Goal: Information Seeking & Learning: Learn about a topic

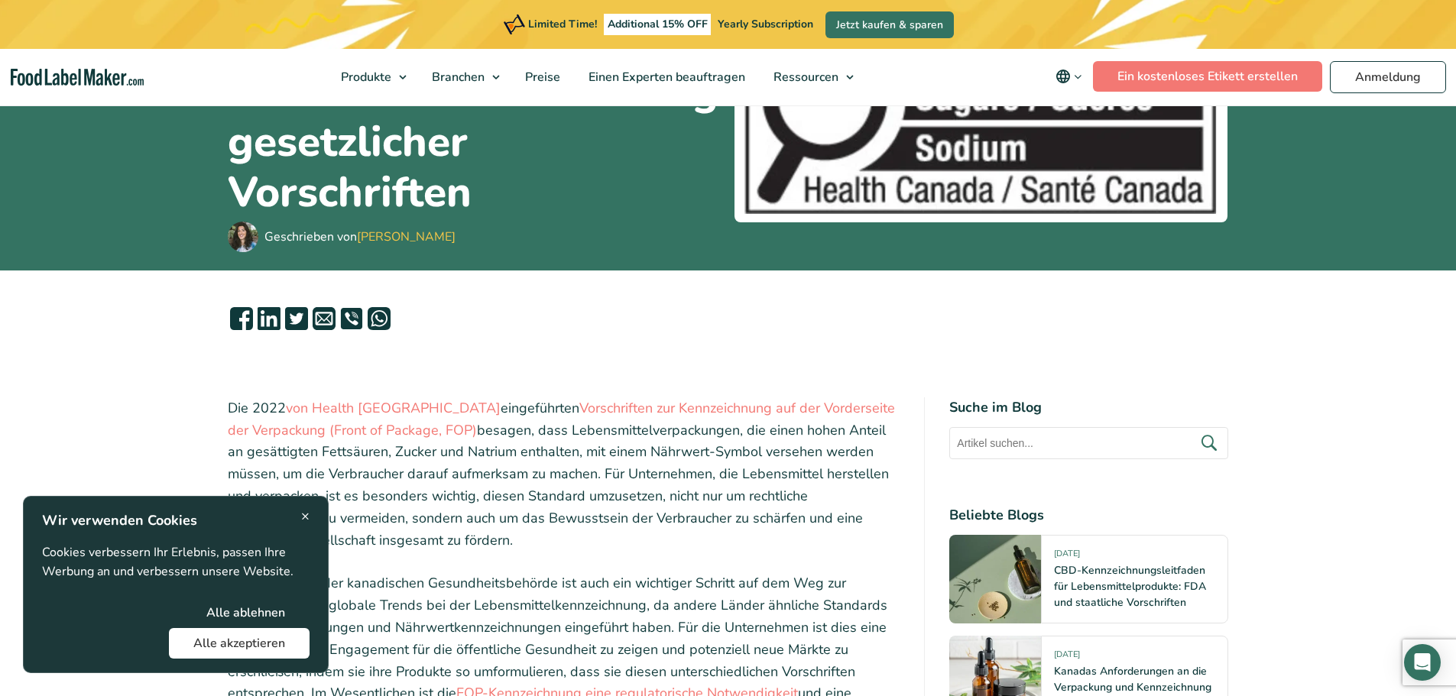
click at [302, 514] on span "×" at bounding box center [305, 516] width 8 height 21
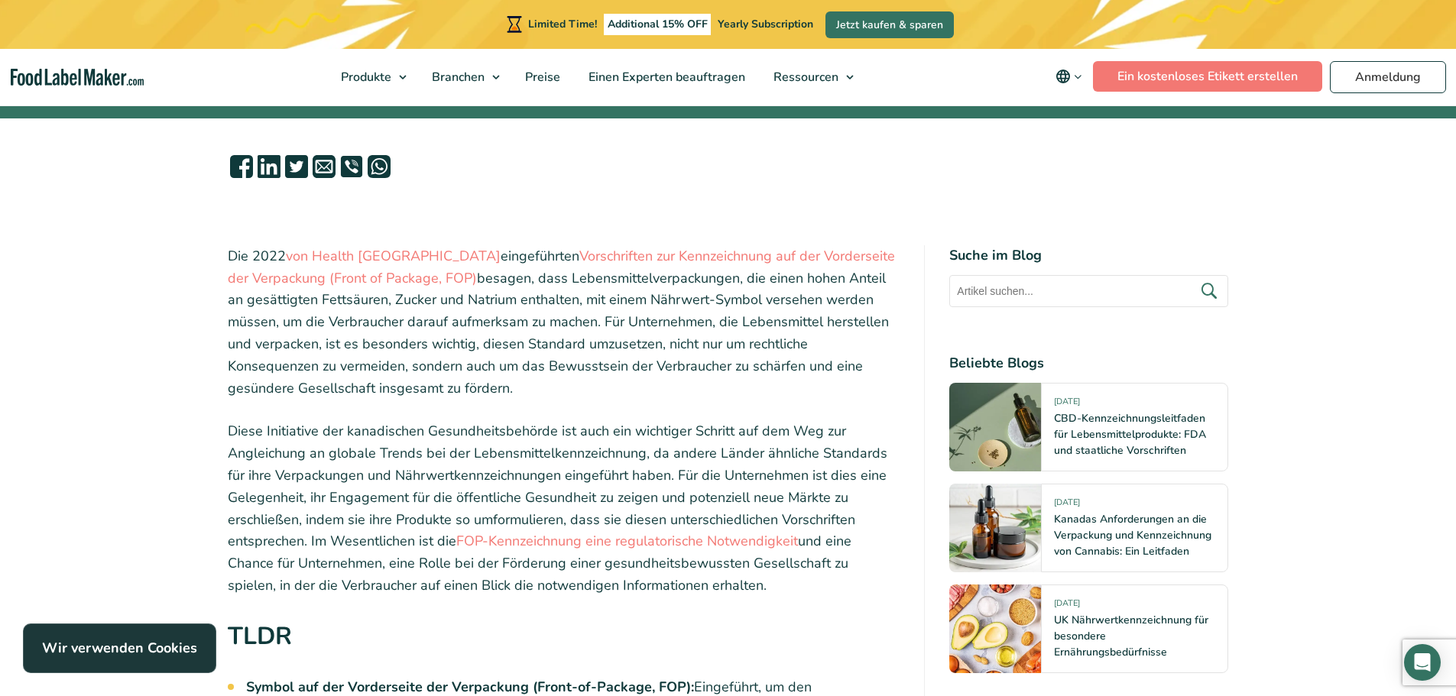
scroll to position [439, 0]
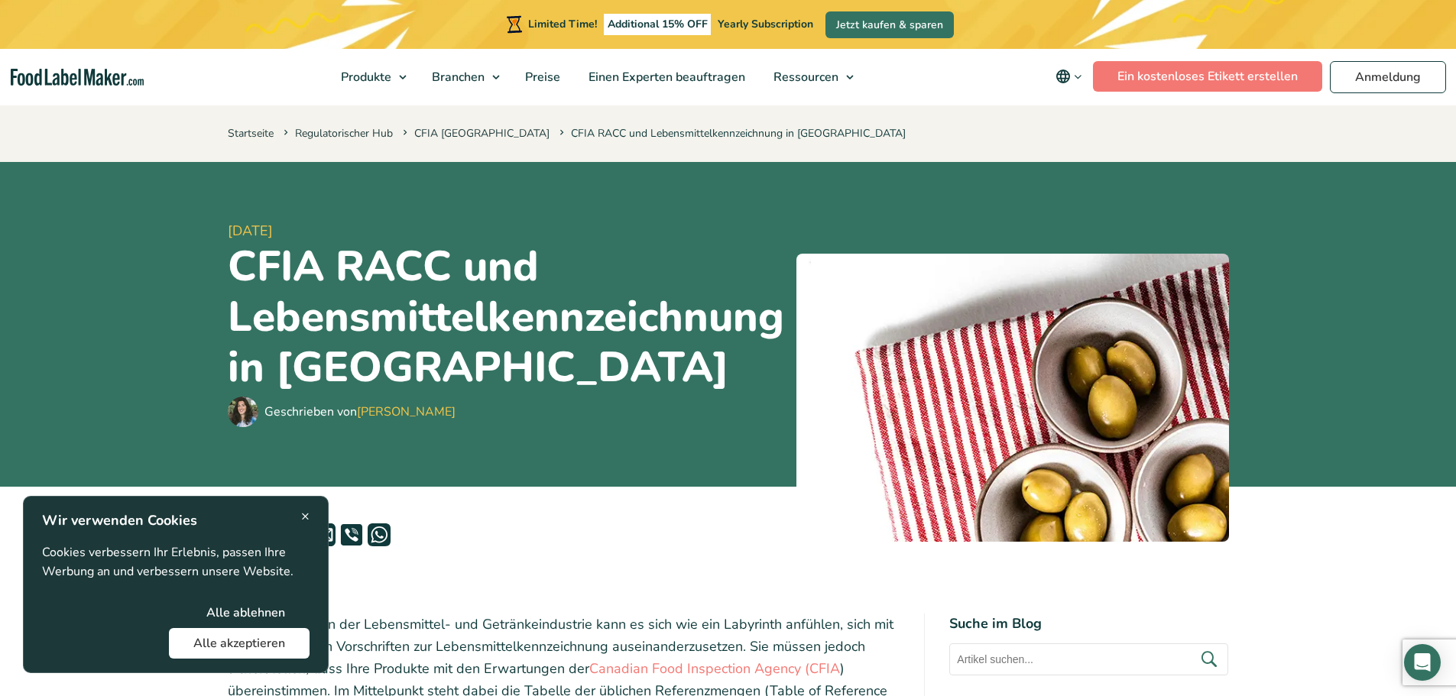
scroll to position [76, 0]
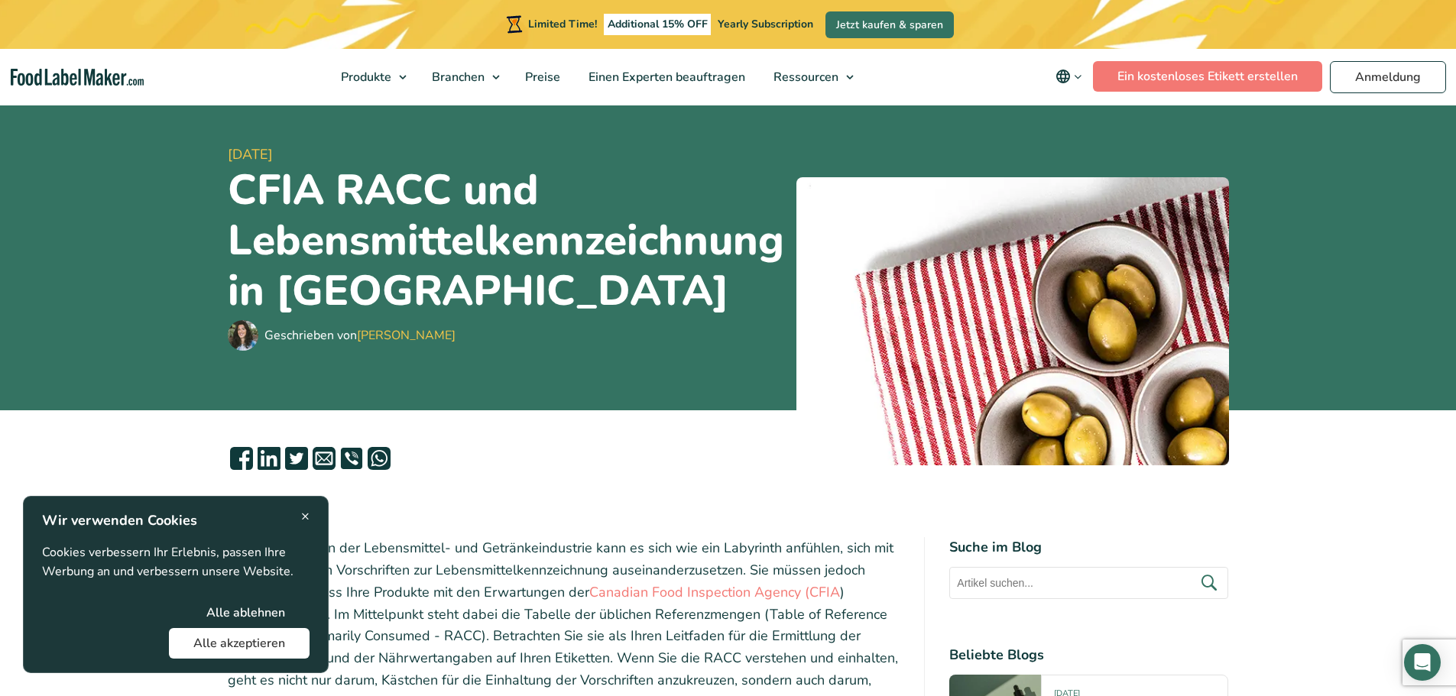
click at [234, 638] on button "Alle akzeptieren" at bounding box center [239, 643] width 141 height 31
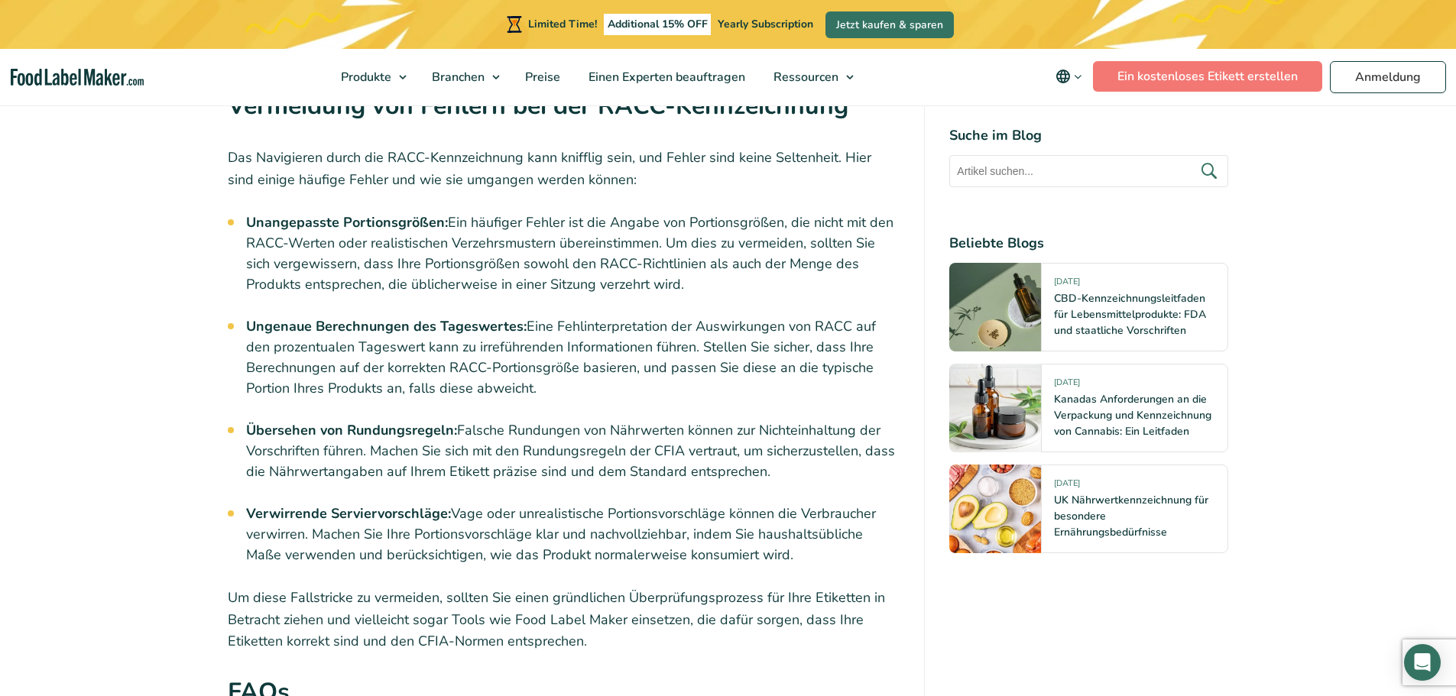
scroll to position [4357, 0]
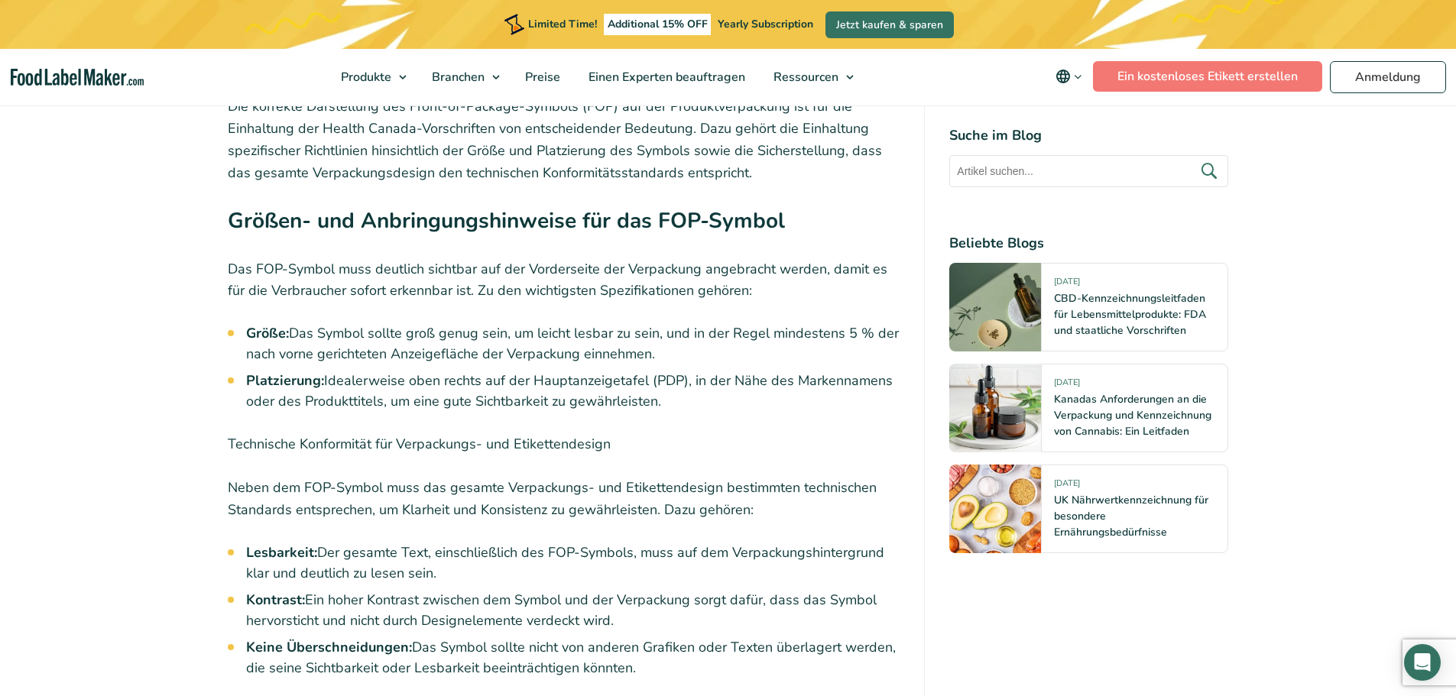
scroll to position [3057, 0]
